Goal: Task Accomplishment & Management: Complete application form

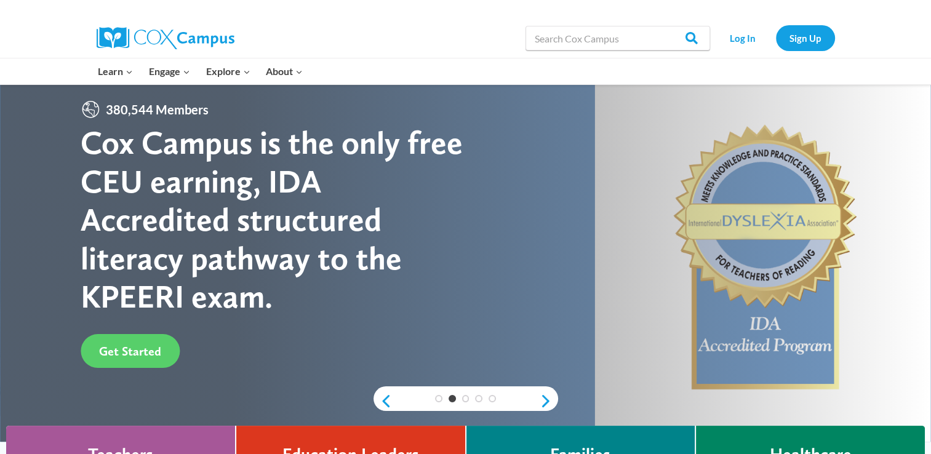
scroll to position [10, 0]
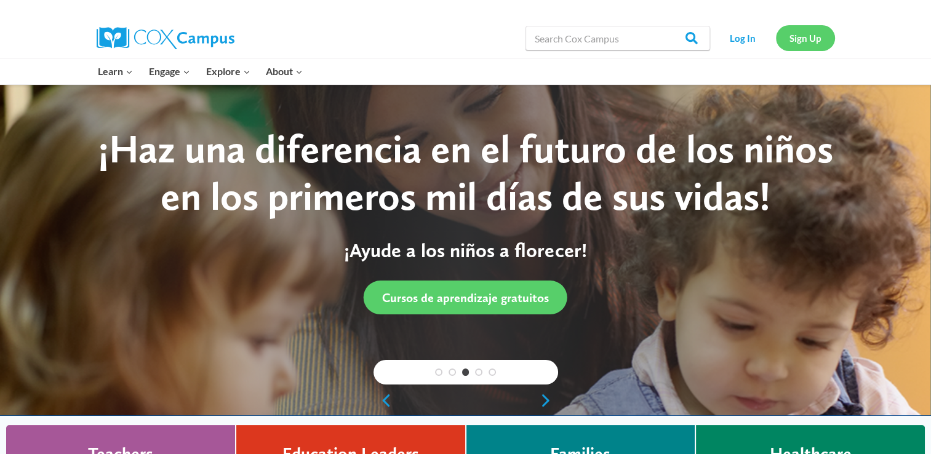
click at [802, 28] on link "Sign Up" at bounding box center [805, 37] width 59 height 25
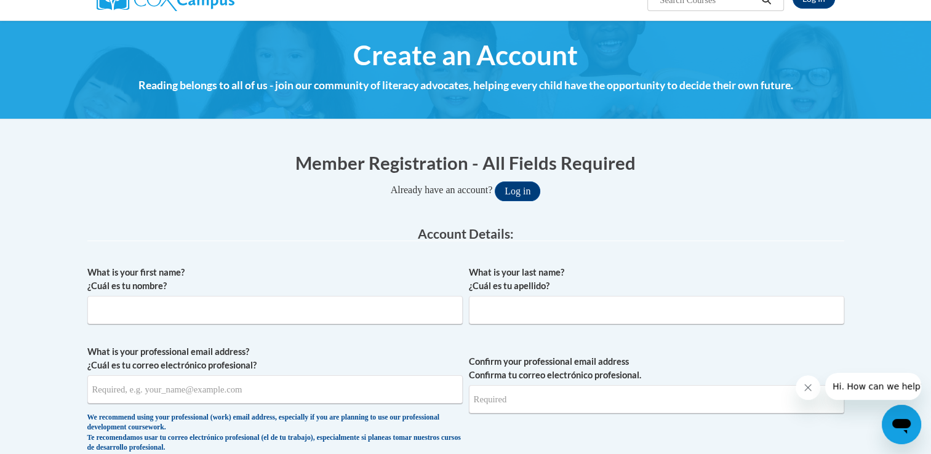
scroll to position [145, 0]
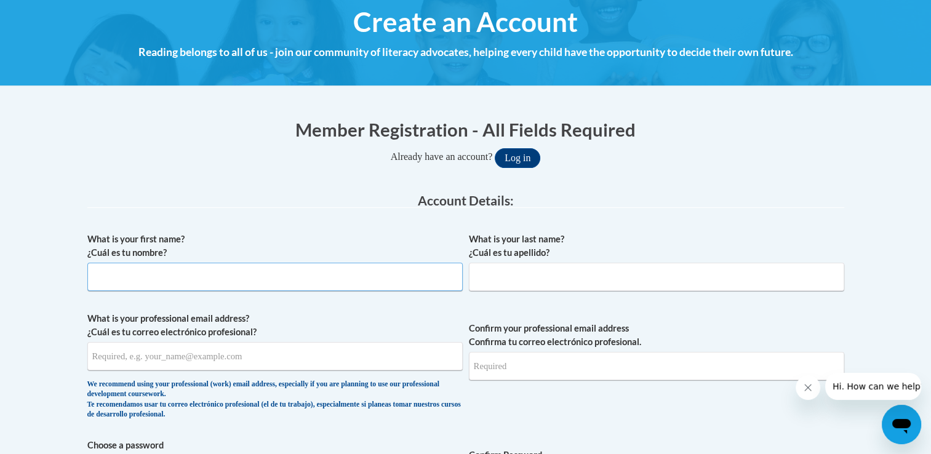
click at [397, 268] on input "What is your first name? ¿Cuál es tu nombre?" at bounding box center [274, 277] width 375 height 28
type input "[PERSON_NAME]"
type input "[EMAIL_ADDRESS][DOMAIN_NAME]"
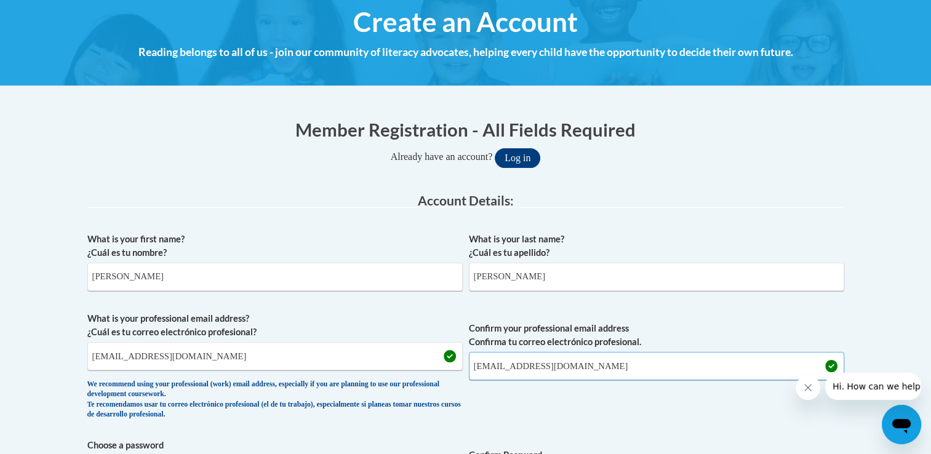
click at [576, 372] on input "[EMAIL_ADDRESS][DOMAIN_NAME]" at bounding box center [656, 366] width 375 height 28
click at [202, 362] on input "[EMAIL_ADDRESS][DOMAIN_NAME]" at bounding box center [274, 356] width 375 height 28
type input "r"
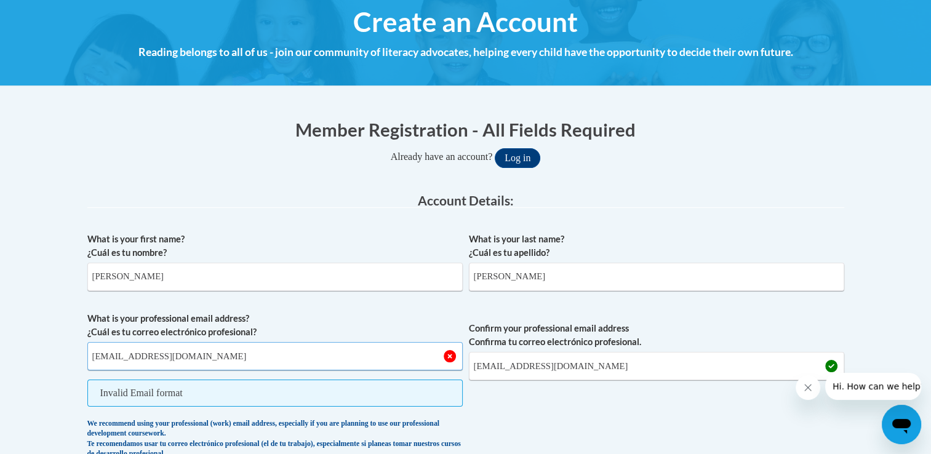
type input "[EMAIL_ADDRESS][DOMAIN_NAME]"
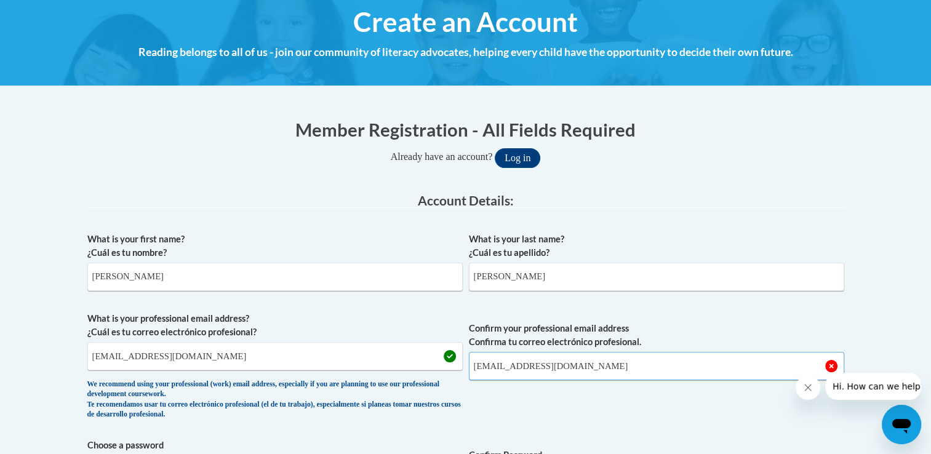
click at [585, 363] on input "[EMAIL_ADDRESS][DOMAIN_NAME]" at bounding box center [656, 366] width 375 height 28
type input "r"
type input "[EMAIL_ADDRESS][DOMAIN_NAME]"
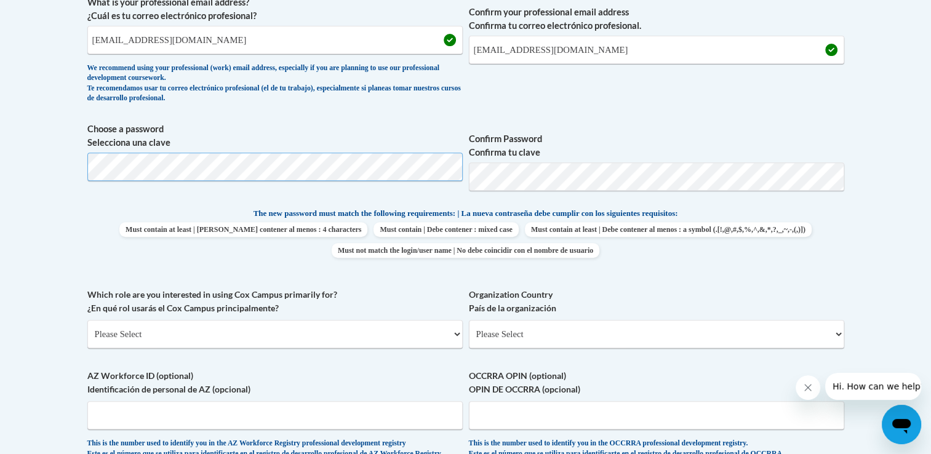
scroll to position [533, 0]
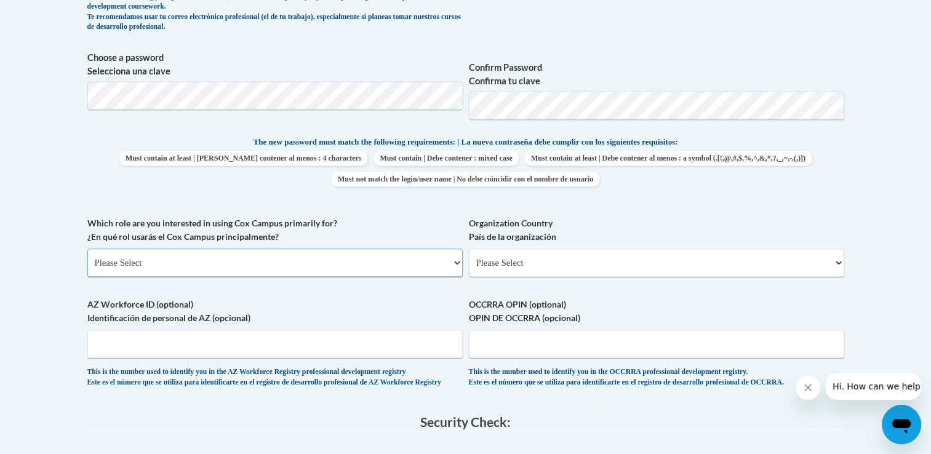
click at [190, 258] on select "Please Select College/University | Colegio/Universidad Community/Nonprofit Part…" at bounding box center [274, 263] width 375 height 28
select select "5a18ea06-2b54-4451-96f2-d152daf9eac5"
click at [87, 249] on select "Please Select College/University | Colegio/Universidad Community/Nonprofit Part…" at bounding box center [274, 263] width 375 height 28
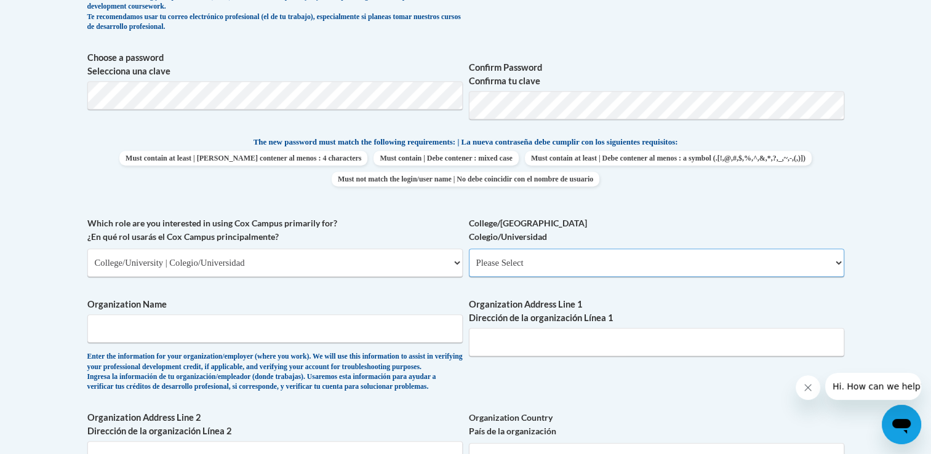
click at [537, 265] on select "Please Select College/University Staff | Empleado universitario College/Univers…" at bounding box center [656, 263] width 375 height 28
click at [409, 266] on select "Please Select College/University | Colegio/Universidad Community/Nonprofit Part…" at bounding box center [274, 263] width 375 height 28
click at [527, 265] on select "Please Select College/University Staff | Empleado universitario College/Univers…" at bounding box center [656, 263] width 375 height 28
select select "99b32b07-cffc-426c-8bf6-0cd77760d84b"
click at [469, 249] on select "Please Select College/University Staff | Empleado universitario College/Univers…" at bounding box center [656, 263] width 375 height 28
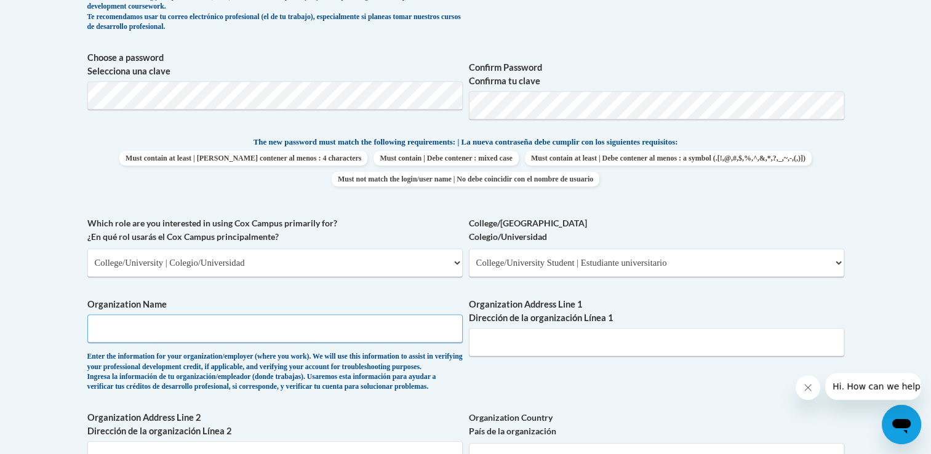
click at [330, 329] on input "Organization Name" at bounding box center [274, 328] width 375 height 28
type input "[GEOGRAPHIC_DATA][US_STATE] at [GEOGRAPHIC_DATA]"
click at [513, 343] on input "Organization Address Line 1 Dirección de la organización Línea 1" at bounding box center [656, 342] width 375 height 28
type input "[STREET_ADDRESS]"
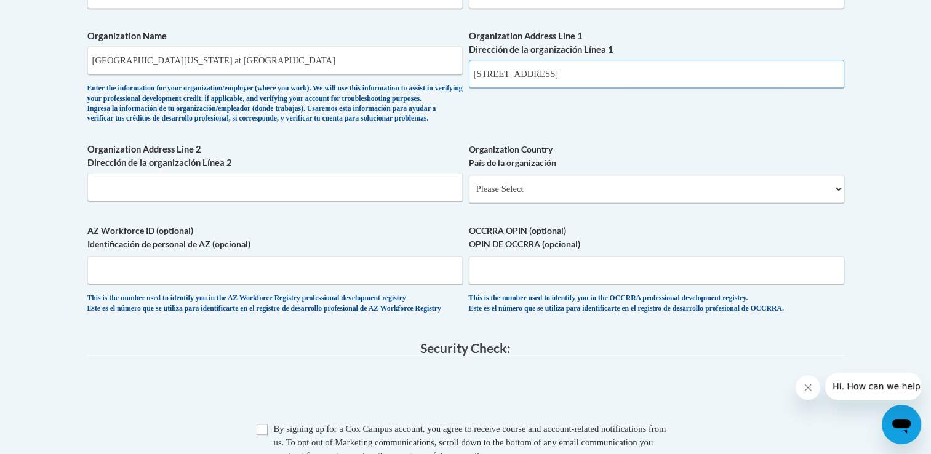
scroll to position [808, 0]
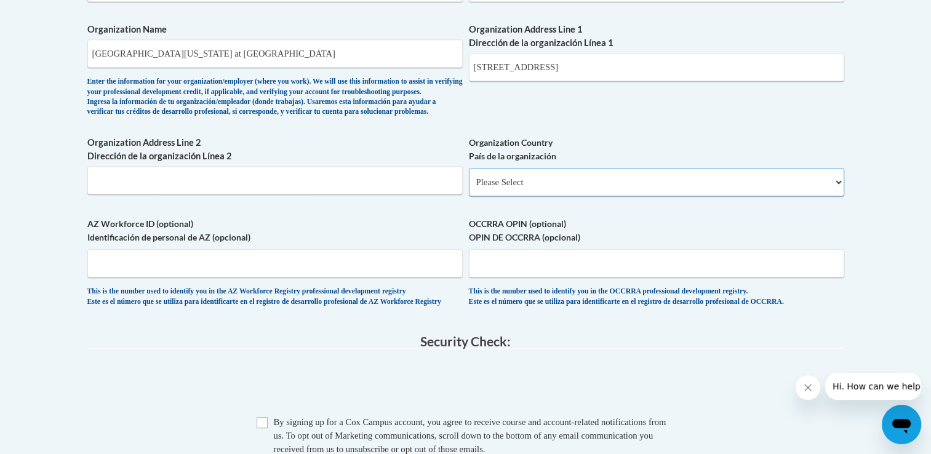
click at [556, 196] on select "Please Select [GEOGRAPHIC_DATA] | [GEOGRAPHIC_DATA] Outside of [GEOGRAPHIC_DATA…" at bounding box center [656, 182] width 375 height 28
select select "ad49bcad-a171-4b2e-b99c-48b446064914"
click at [469, 188] on select "Please Select [GEOGRAPHIC_DATA] | [GEOGRAPHIC_DATA] Outside of [GEOGRAPHIC_DATA…" at bounding box center [656, 182] width 375 height 28
select select
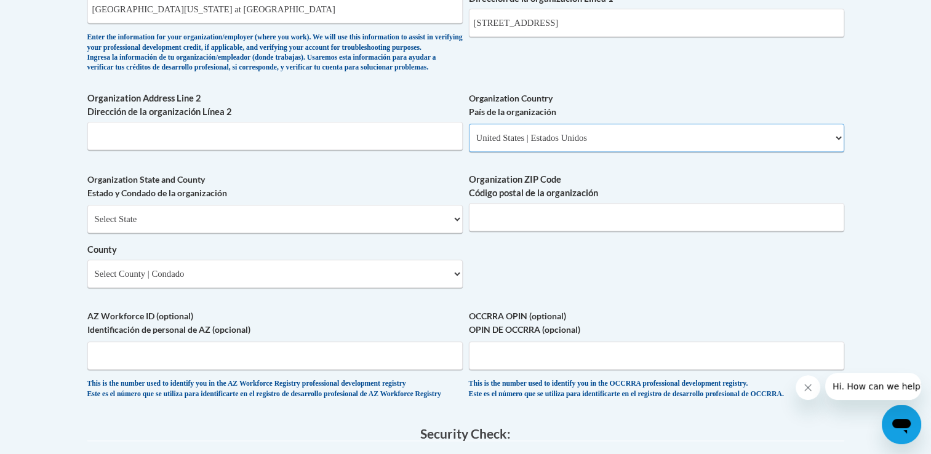
scroll to position [864, 0]
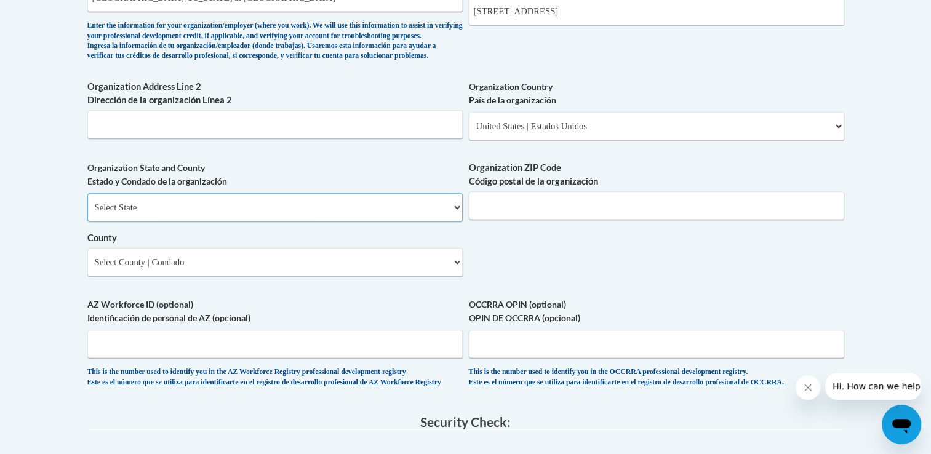
click at [265, 221] on select "Select State [US_STATE] [US_STATE] [US_STATE] [US_STATE] [US_STATE] [US_STATE] …" at bounding box center [274, 207] width 375 height 28
select select "[US_STATE]"
click at [87, 213] on select "Select State [US_STATE] [US_STATE] [US_STATE] [US_STATE] [US_STATE] [US_STATE] …" at bounding box center [274, 207] width 375 height 28
click at [571, 220] on input "Organization ZIP Code Código postal de la organización" at bounding box center [656, 205] width 375 height 28
type input "28372"
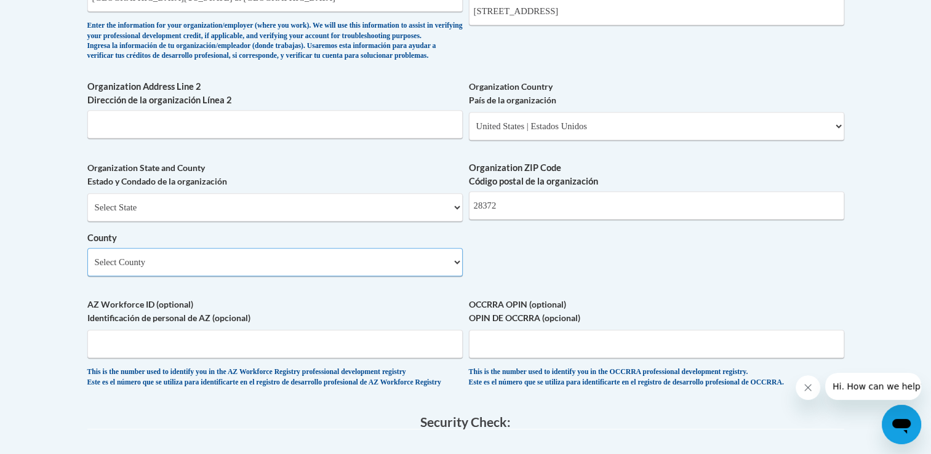
click at [256, 276] on select "Select County Alamance [PERSON_NAME] [PERSON_NAME] [PERSON_NAME] [PERSON_NAME] …" at bounding box center [274, 262] width 375 height 28
select select "[PERSON_NAME]"
click at [87, 268] on select "Select County Alamance [PERSON_NAME] [PERSON_NAME] [PERSON_NAME] [PERSON_NAME] …" at bounding box center [274, 262] width 375 height 28
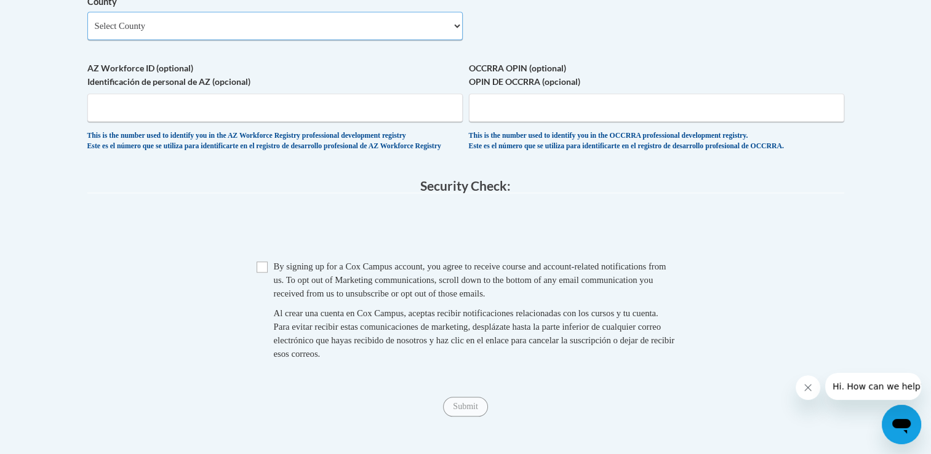
scroll to position [1101, 0]
click at [263, 272] on input "Checkbox" at bounding box center [262, 266] width 11 height 11
checkbox input "true"
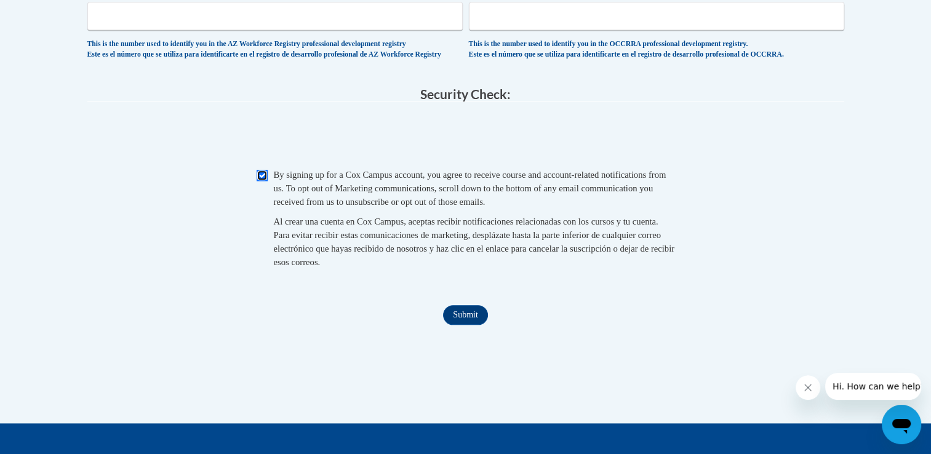
scroll to position [1194, 0]
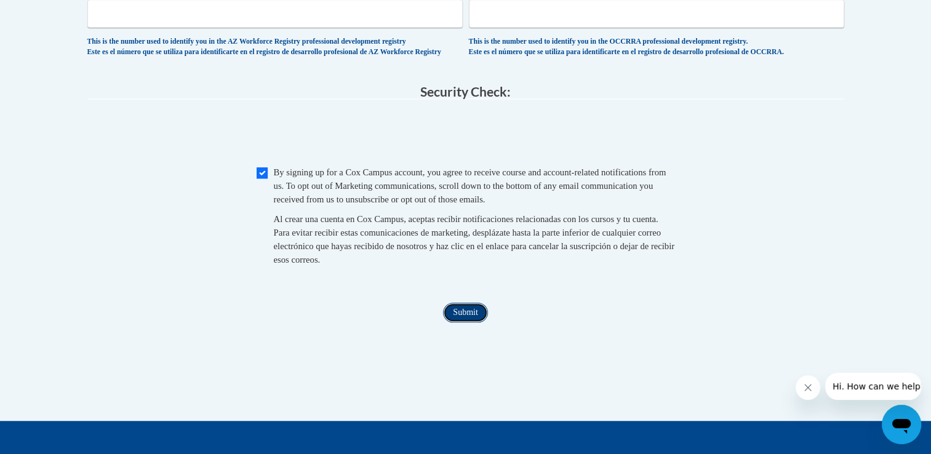
click at [471, 322] on input "Submit" at bounding box center [465, 313] width 44 height 20
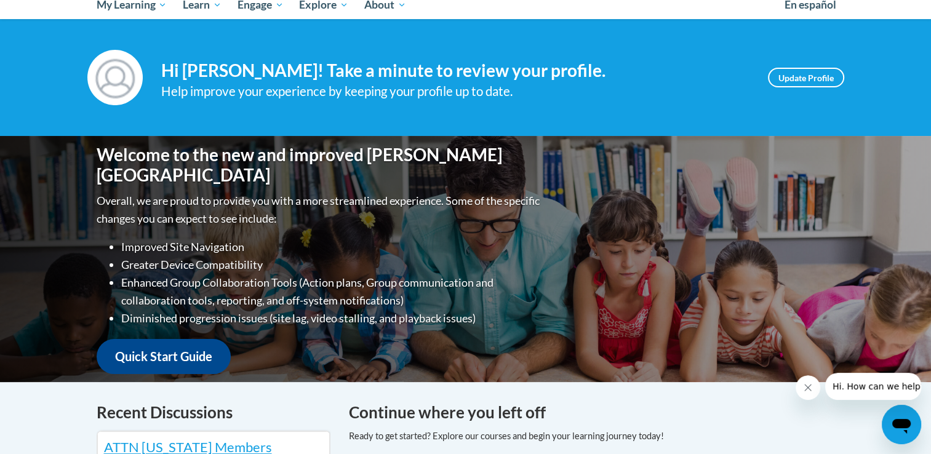
scroll to position [30, 0]
